Goal: Browse casually

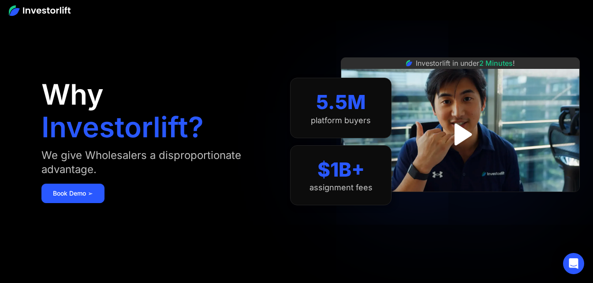
click at [31, 12] on img at bounding box center [40, 10] width 62 height 11
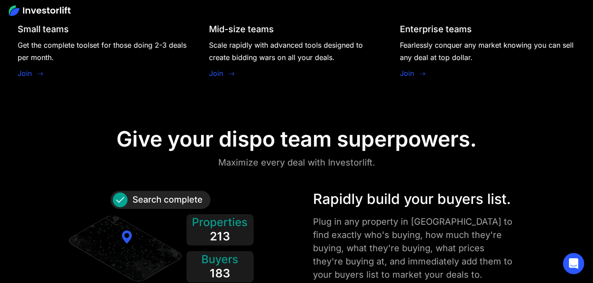
scroll to position [823, 0]
